Goal: Subscribe to service/newsletter

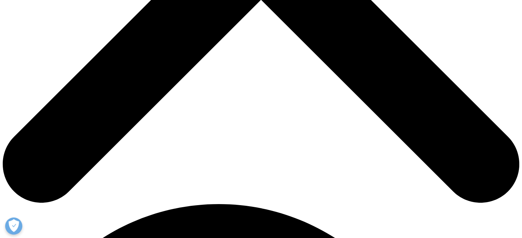
scroll to position [337, 0]
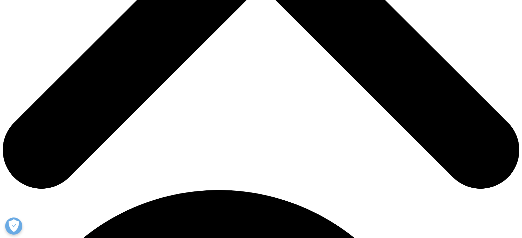
drag, startPoint x: 328, startPoint y: 60, endPoint x: 360, endPoint y: 127, distance: 73.9
drag, startPoint x: 360, startPoint y: 127, endPoint x: 274, endPoint y: 55, distance: 112.2
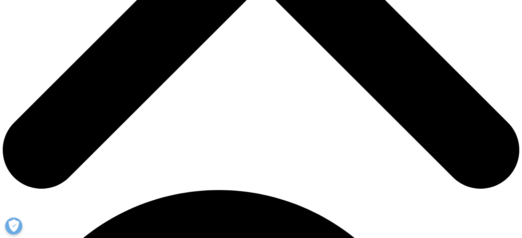
drag, startPoint x: 274, startPoint y: 55, endPoint x: 356, endPoint y: 135, distance: 115.2
drag, startPoint x: 353, startPoint y: 135, endPoint x: 242, endPoint y: 47, distance: 142.3
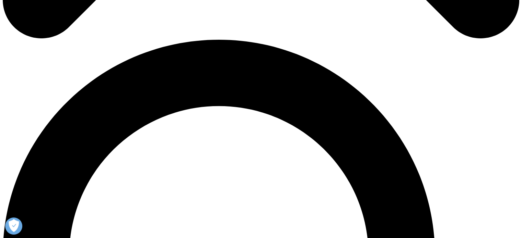
scroll to position [488, 0]
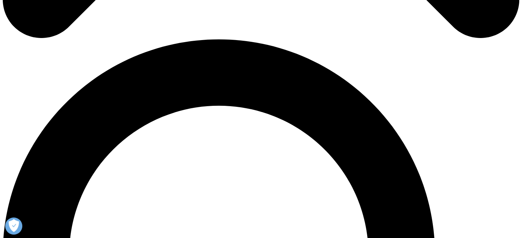
drag, startPoint x: 202, startPoint y: 57, endPoint x: 295, endPoint y: 104, distance: 103.5
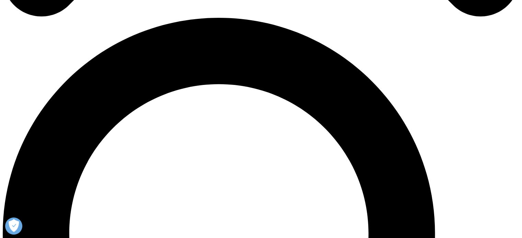
scroll to position [506, 0]
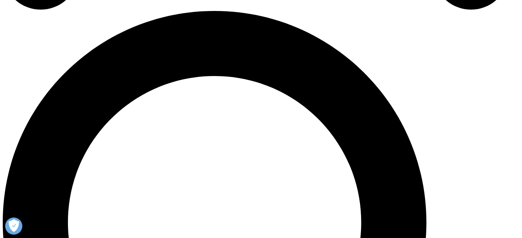
scroll to position [65, 0]
type input "[PERSON_NAME]"
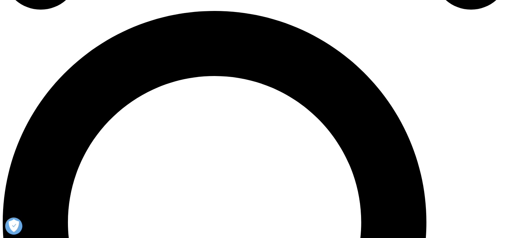
type input "[PERSON_NAME]"
type input "[EMAIL_ADDRESS][DOMAIN_NAME]"
select select "[GEOGRAPHIC_DATA]"
drag, startPoint x: 294, startPoint y: 150, endPoint x: 292, endPoint y: 141, distance: 9.4
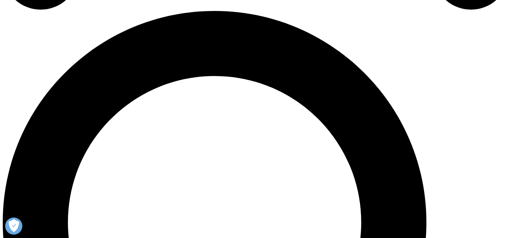
type input "[GEOGRAPHIC_DATA]"
type input "Researcher"
